Goal: Task Accomplishment & Management: Manage account settings

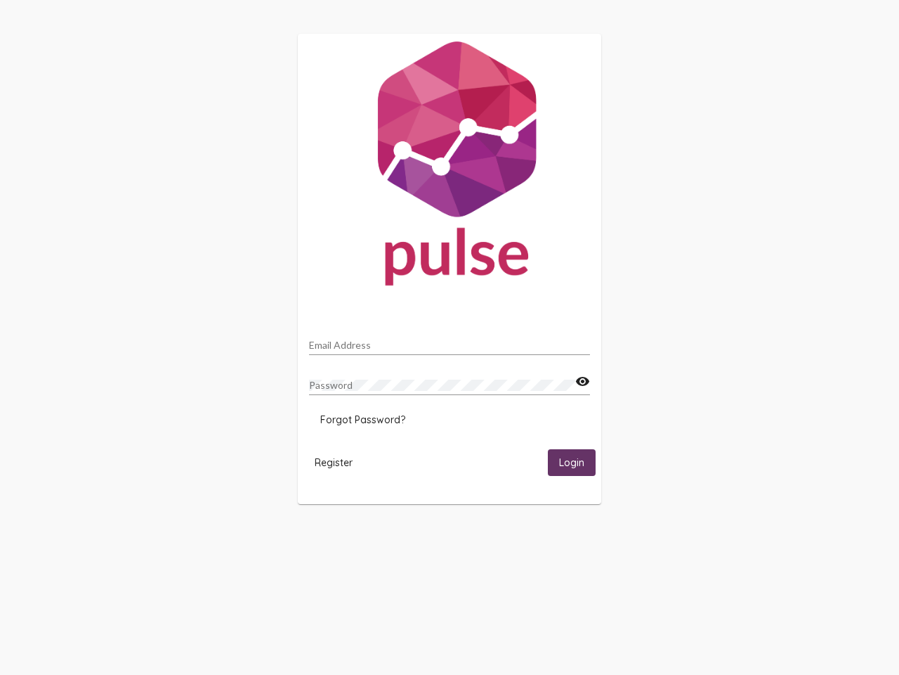
click at [450, 341] on input "Email Address" at bounding box center [449, 344] width 281 height 11
click at [582, 382] on mat-icon "visibility" at bounding box center [582, 381] width 15 height 17
click at [363, 419] on span "Forgot Password?" at bounding box center [362, 419] width 85 height 13
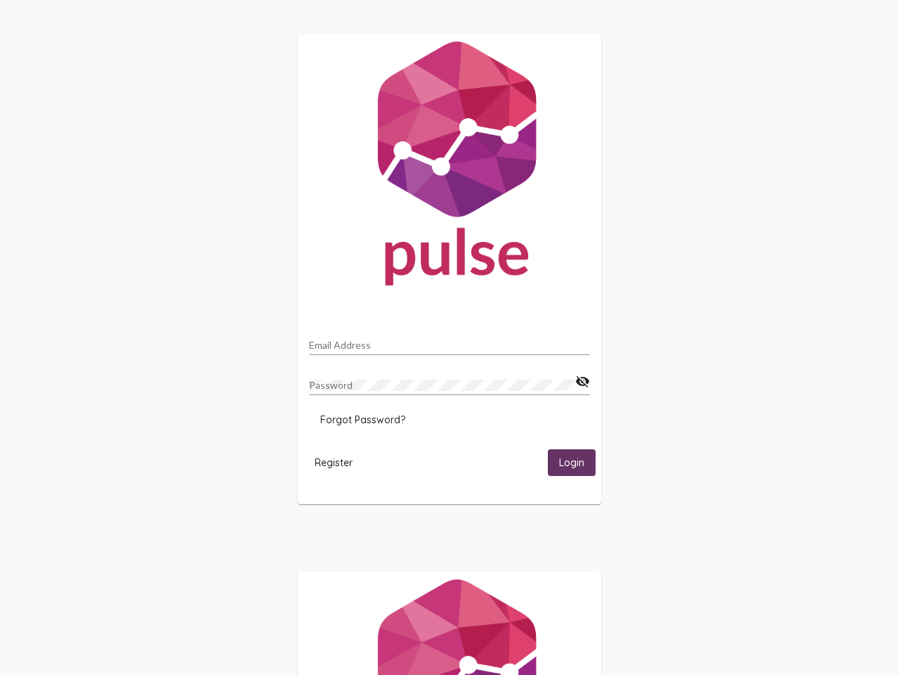
click at [334, 462] on span "Register" at bounding box center [334, 462] width 38 height 13
click at [572, 462] on span "Login" at bounding box center [571, 463] width 25 height 13
